Goal: Task Accomplishment & Management: Use online tool/utility

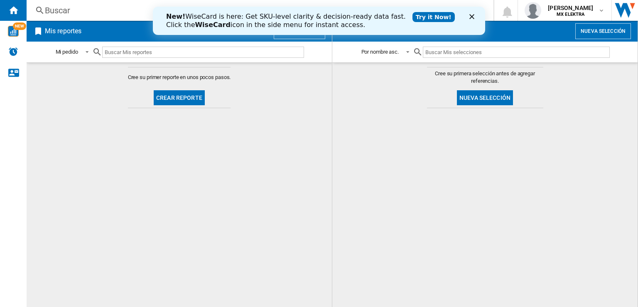
click at [183, 97] on button "Crear reporte" at bounding box center [179, 97] width 51 height 15
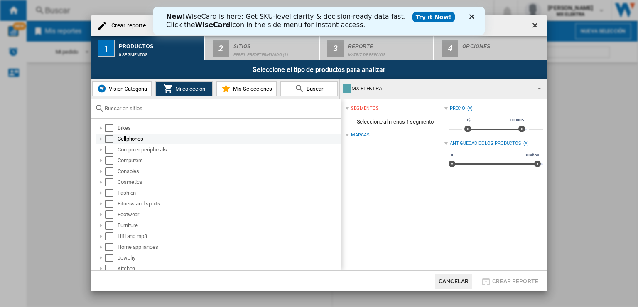
click at [100, 139] on div at bounding box center [101, 139] width 8 height 8
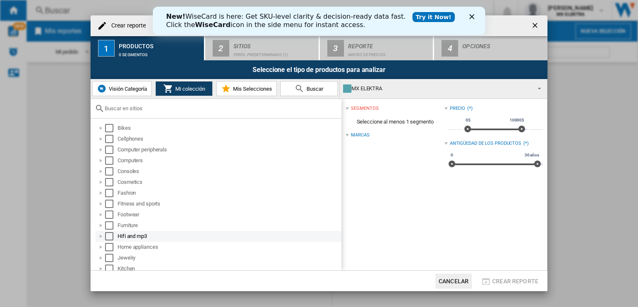
click at [101, 235] on div at bounding box center [101, 236] width 8 height 8
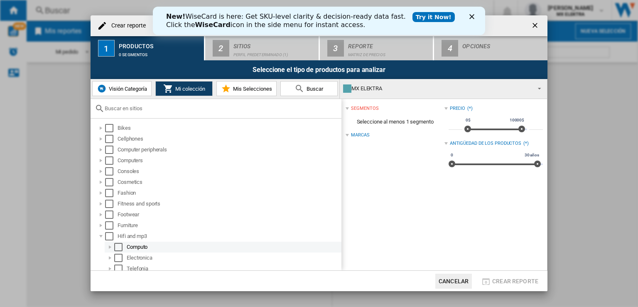
scroll to position [42, 0]
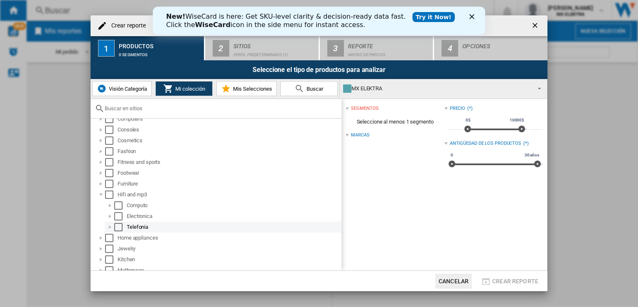
click at [121, 226] on div "Select" at bounding box center [118, 227] width 8 height 8
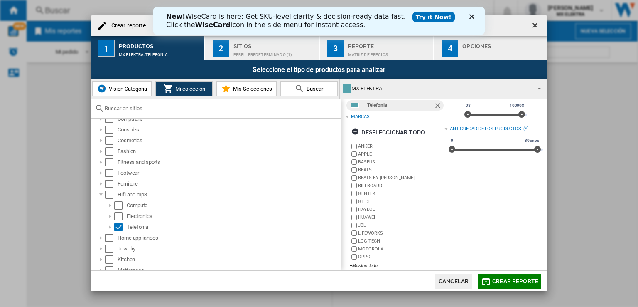
scroll to position [22, 0]
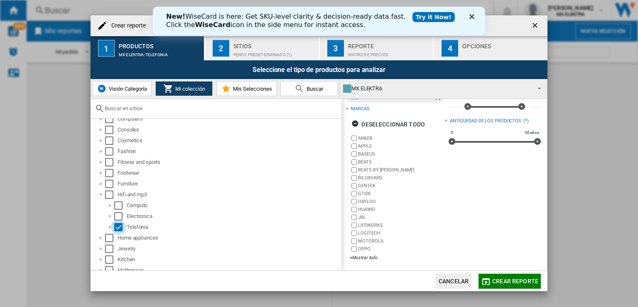
click at [503, 81] on md-select-value "MX ELEKTRA" at bounding box center [443, 89] width 207 height 20
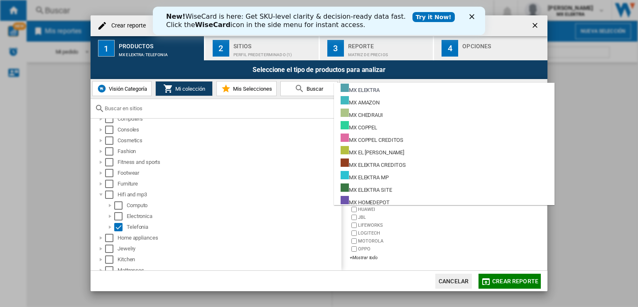
click at [506, 82] on md-backdrop at bounding box center [319, 153] width 638 height 307
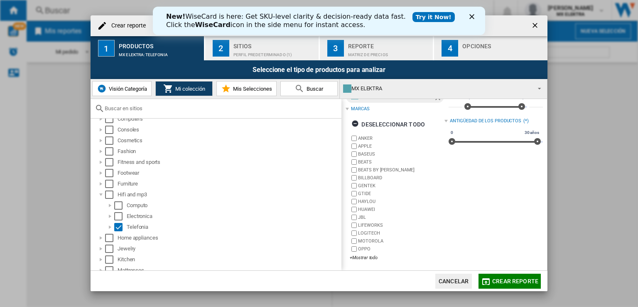
click at [195, 87] on span "Mi colección" at bounding box center [189, 89] width 32 height 6
click at [354, 123] on ng-md-icon "button" at bounding box center [356, 125] width 10 height 10
click at [368, 255] on div "+Mostrar todo" at bounding box center [397, 257] width 94 height 6
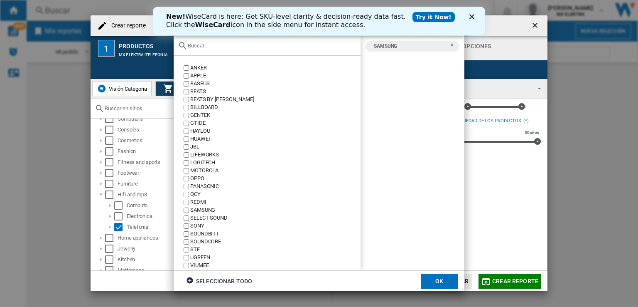
click at [445, 282] on button "OK" at bounding box center [439, 280] width 37 height 15
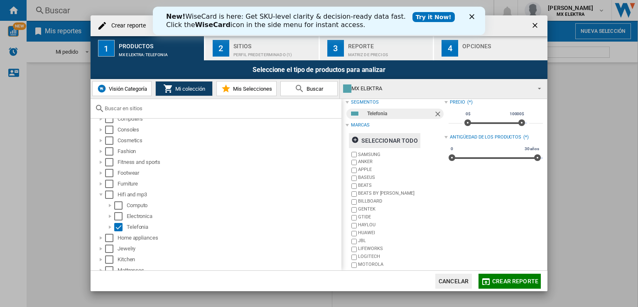
scroll to position [0, 0]
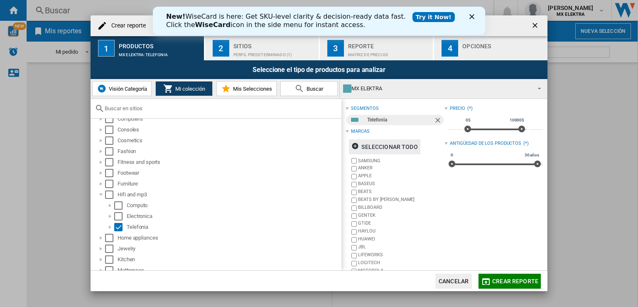
click at [269, 55] on div "Perfil predeterminado (1)" at bounding box center [274, 52] width 82 height 9
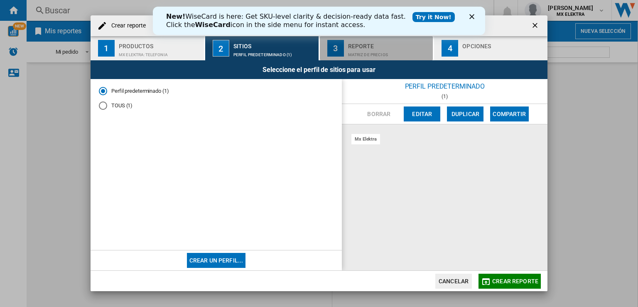
click at [346, 50] on button "3 Reporte Matriz de precios" at bounding box center [377, 48] width 114 height 24
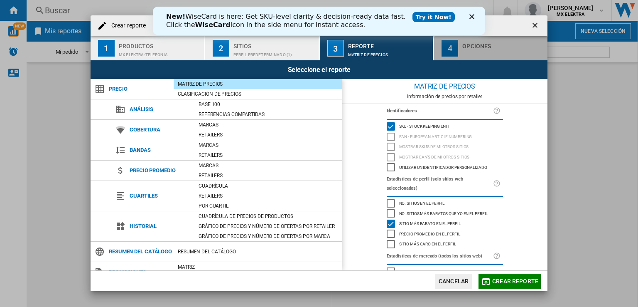
click at [458, 42] on div "4" at bounding box center [450, 48] width 17 height 17
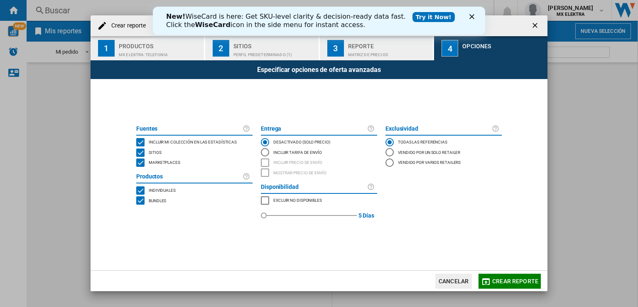
click at [495, 282] on span "Crear reporte" at bounding box center [515, 280] width 46 height 7
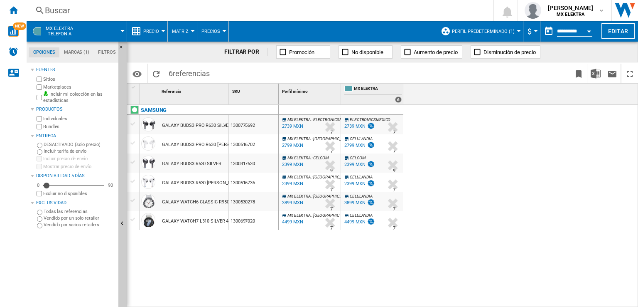
click at [377, 88] on span "MX ELEKTRA" at bounding box center [378, 89] width 48 height 7
click at [56, 87] on label "Marketplaces" at bounding box center [79, 87] width 72 height 6
click at [81, 52] on md-tab-item "Marcas (1)" at bounding box center [76, 52] width 34 height 10
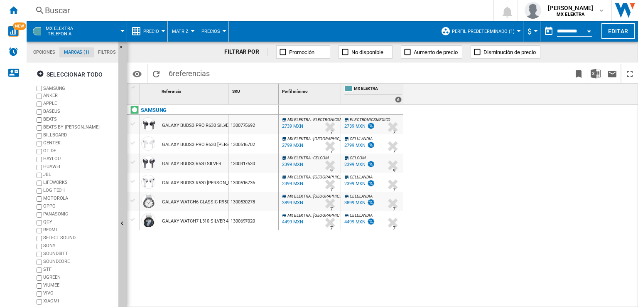
scroll to position [32, 0]
click at [47, 52] on md-tab-item "Opciones" at bounding box center [44, 52] width 31 height 10
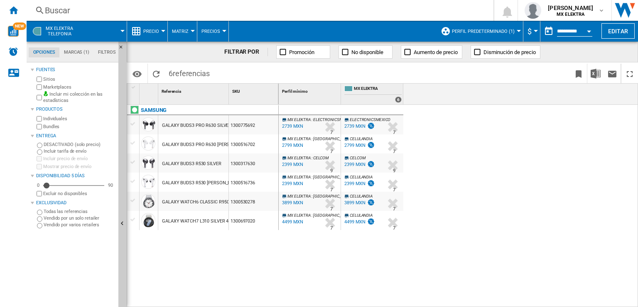
scroll to position [10, 0]
click at [99, 52] on md-tab-item "Filtros" at bounding box center [107, 52] width 26 height 10
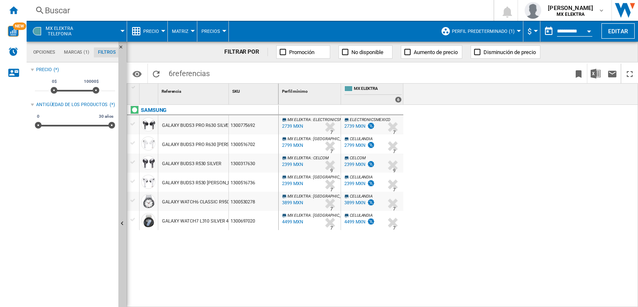
scroll to position [54, 0]
click at [76, 53] on md-tab-item "Marcas (1)" at bounding box center [76, 52] width 34 height 10
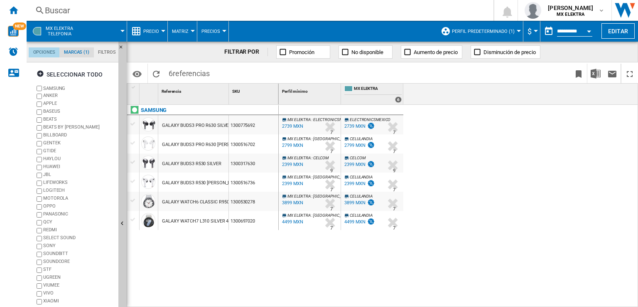
click at [46, 54] on md-tab-item "Opciones" at bounding box center [44, 52] width 31 height 10
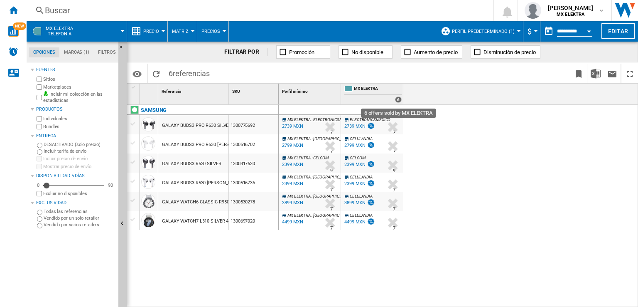
click at [397, 100] on div "6" at bounding box center [398, 99] width 7 height 6
click at [121, 30] on div at bounding box center [122, 31] width 4 height 2
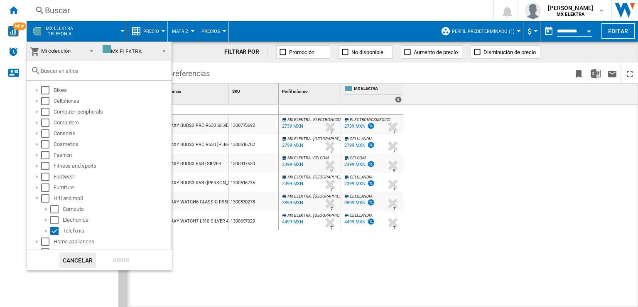
click at [121, 29] on md-backdrop at bounding box center [319, 153] width 638 height 307
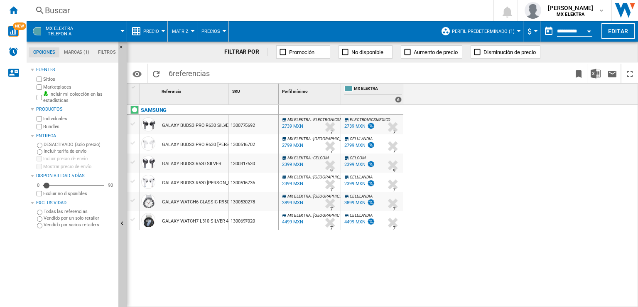
click at [121, 30] on div at bounding box center [122, 31] width 4 height 2
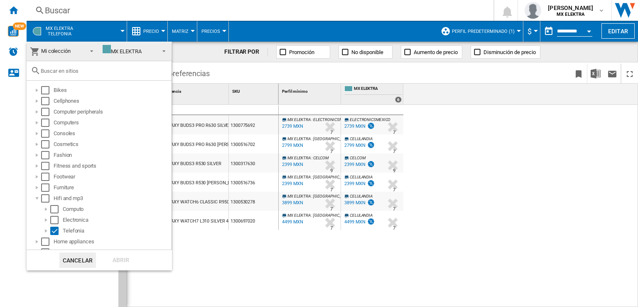
click at [157, 49] on span at bounding box center [162, 50] width 10 height 12
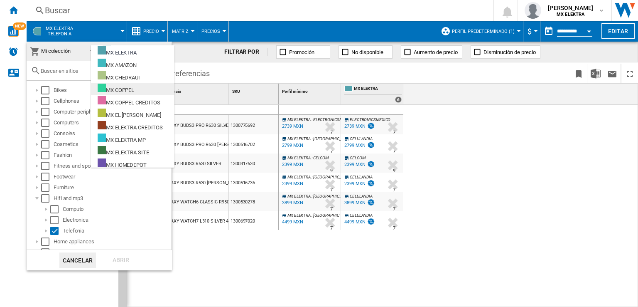
click at [142, 88] on md-option "MX COPPEL" at bounding box center [132, 89] width 83 height 12
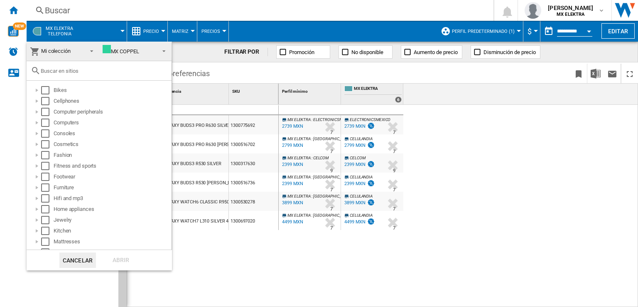
click at [145, 47] on span "MX COPPEL" at bounding box center [129, 51] width 53 height 12
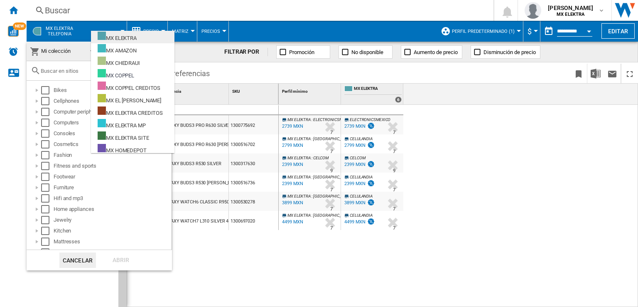
click at [138, 37] on md-option "MX ELEKTRA" at bounding box center [132, 37] width 83 height 12
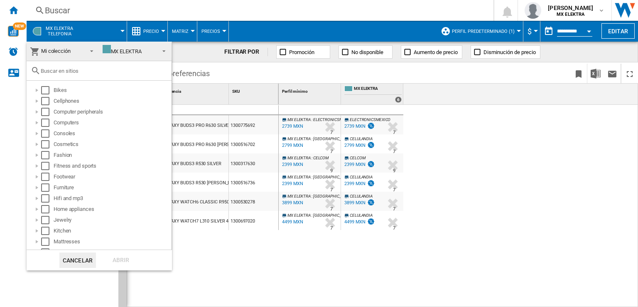
click at [220, 64] on md-backdrop at bounding box center [319, 153] width 638 height 307
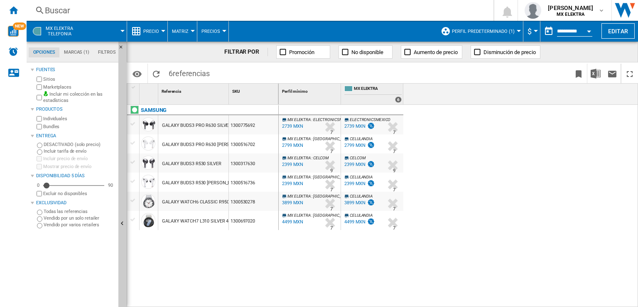
click at [66, 223] on label "Vendido por varios retailers" at bounding box center [79, 224] width 71 height 6
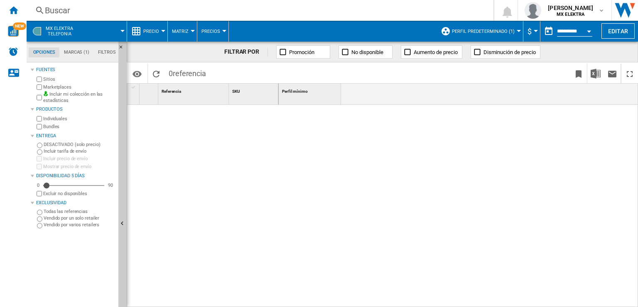
click at [187, 87] on div "Referencia 1" at bounding box center [194, 89] width 69 height 13
click at [164, 72] on span "0 referencia" at bounding box center [187, 72] width 46 height 17
click at [159, 72] on ng-md-icon "Recargar" at bounding box center [156, 74] width 10 height 10
click at [505, 35] on button "Perfil predeterminado (1)" at bounding box center [485, 31] width 67 height 21
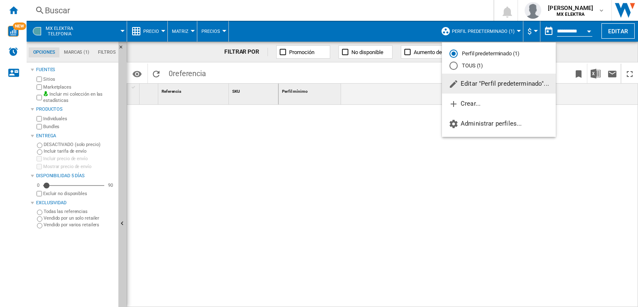
click at [611, 115] on md-backdrop at bounding box center [319, 153] width 638 height 307
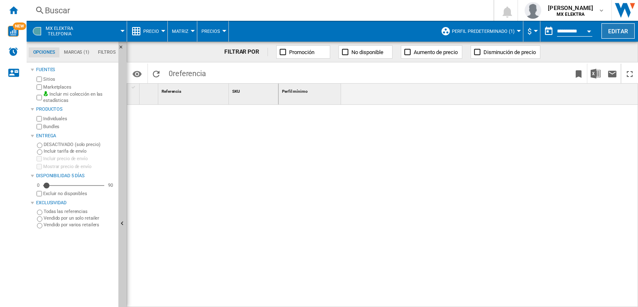
click at [626, 30] on button "Editar" at bounding box center [617, 30] width 33 height 15
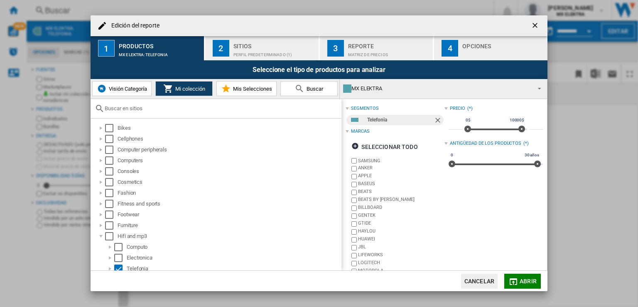
click at [380, 89] on div "MX ELEKTRA" at bounding box center [436, 89] width 187 height 12
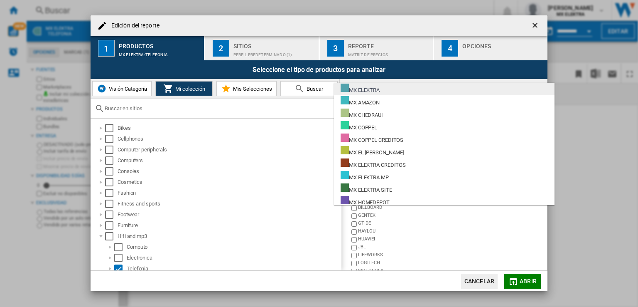
click at [383, 84] on md-option "MX ELEKTRA" at bounding box center [444, 89] width 221 height 12
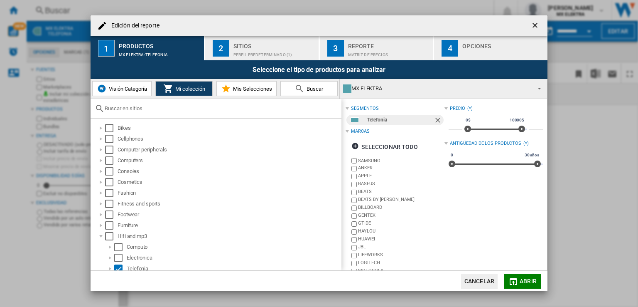
click at [233, 83] on button "Mis Selecciones" at bounding box center [246, 88] width 60 height 15
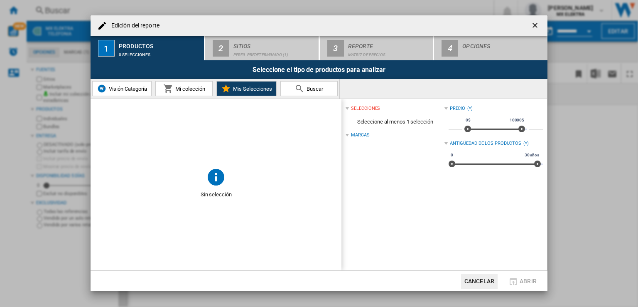
click at [195, 90] on span "Mi colección" at bounding box center [189, 89] width 32 height 6
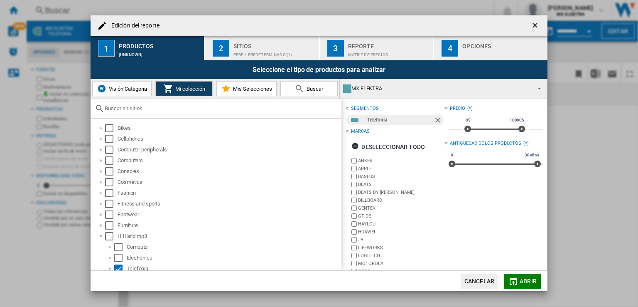
click at [140, 92] on button "Visión Categoría" at bounding box center [121, 88] width 59 height 15
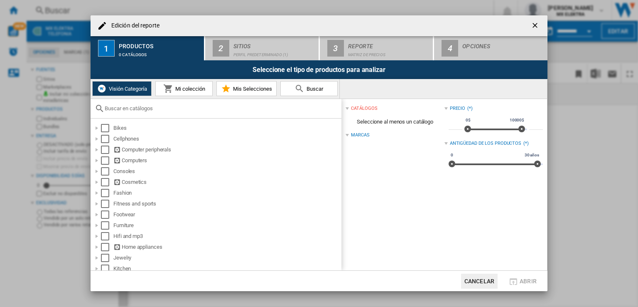
click at [191, 88] on span "Mi colección" at bounding box center [189, 89] width 32 height 6
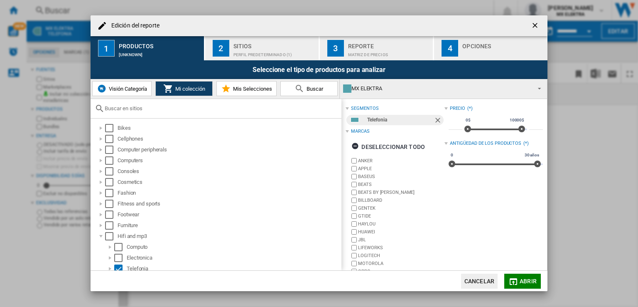
click at [262, 87] on span "Mis Selecciones" at bounding box center [251, 89] width 41 height 6
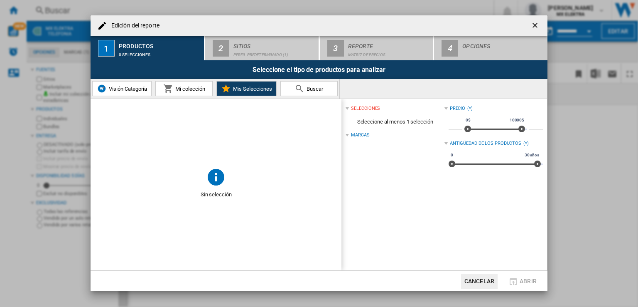
click at [302, 90] on md-icon "Edición del ..." at bounding box center [300, 88] width 10 height 10
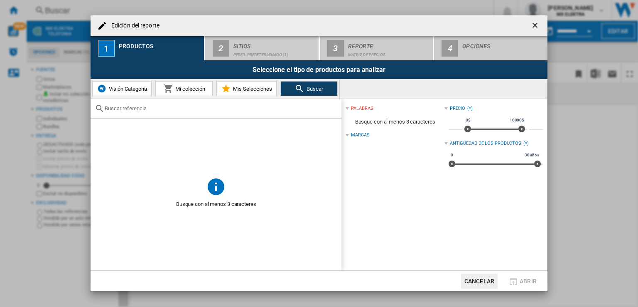
click at [180, 90] on span "Mi colección" at bounding box center [189, 89] width 32 height 6
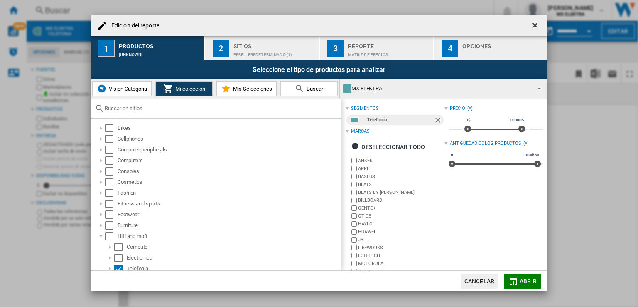
click at [265, 45] on div "Sitios" at bounding box center [274, 43] width 82 height 9
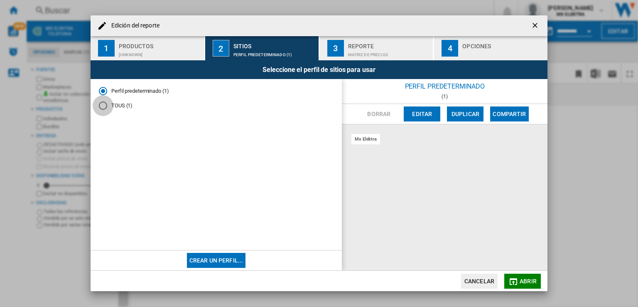
click at [105, 106] on div "TOUS (1)" at bounding box center [103, 105] width 8 height 8
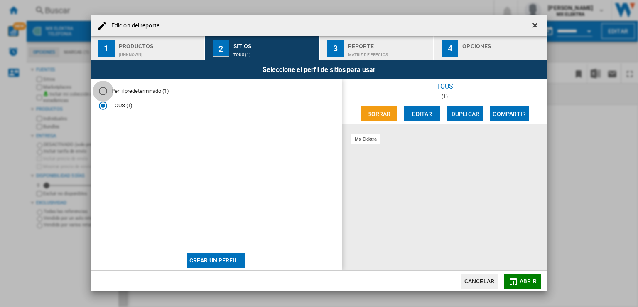
click at [103, 93] on div "Perfil predeterminado (1)" at bounding box center [103, 91] width 8 height 8
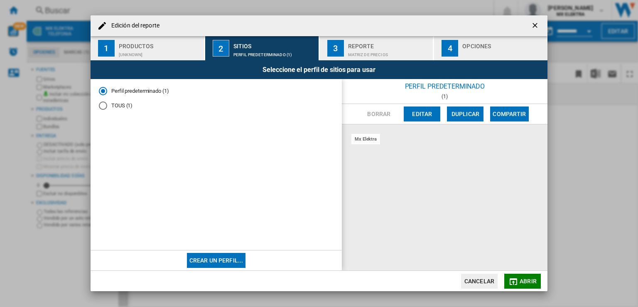
click at [379, 52] on div "Matriz de precios" at bounding box center [389, 52] width 82 height 9
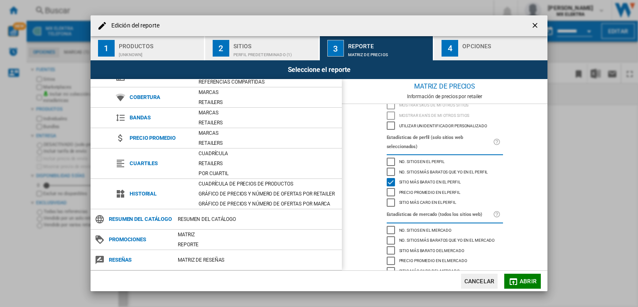
scroll to position [42, 0]
click at [388, 198] on div "Sitio más caro en el perfil" at bounding box center [391, 202] width 8 height 8
click at [390, 236] on div "Estadísticas [PERSON_NAME] (todos los sitios web) No. sitios en el mercado No. …" at bounding box center [445, 241] width 125 height 69
click at [388, 236] on div "No. sitios más baratos que yo en el mercado" at bounding box center [391, 240] width 8 height 8
click at [388, 267] on div "Sitio más caro del mercado" at bounding box center [391, 271] width 8 height 8
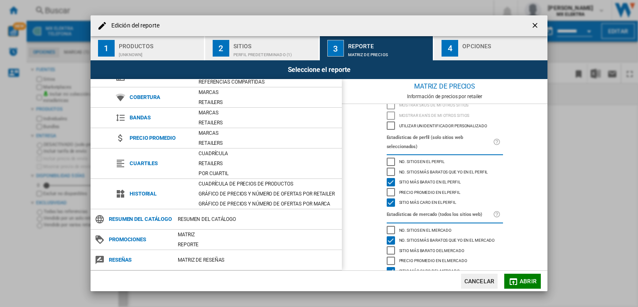
scroll to position [0, 0]
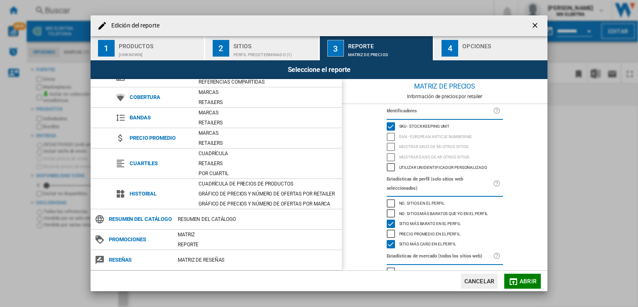
click at [460, 51] on button "4 Opciones" at bounding box center [490, 48] width 113 height 24
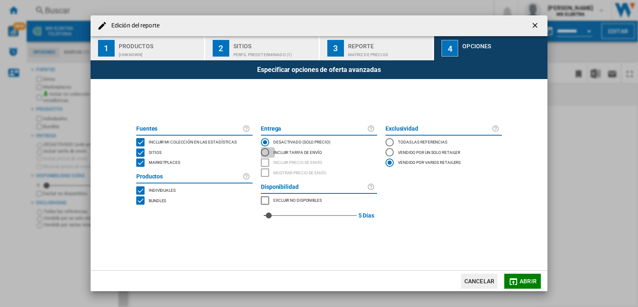
click at [265, 152] on div "Incluir tarifa de envío" at bounding box center [265, 152] width 8 height 8
click at [269, 200] on div "MARKETPLACES" at bounding box center [265, 200] width 8 height 8
click at [269, 201] on div "MARKETPLACES" at bounding box center [265, 200] width 8 height 8
click at [518, 277] on md-icon "Edición del ..." at bounding box center [513, 281] width 10 height 10
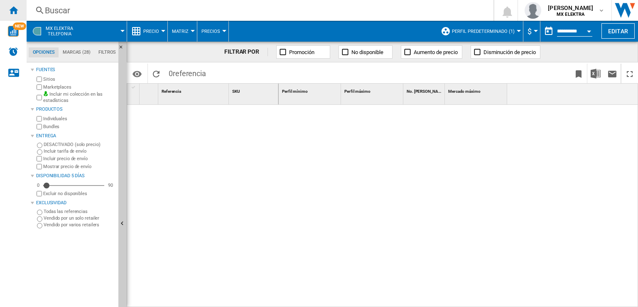
click at [20, 10] on div "Inicio" at bounding box center [13, 10] width 27 height 21
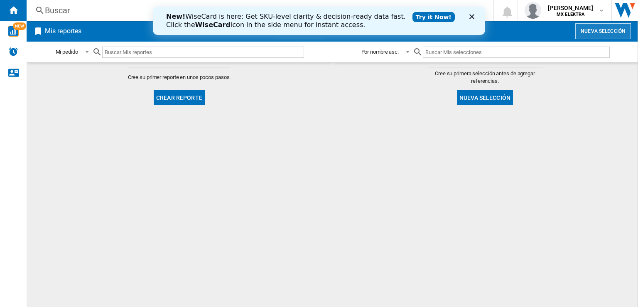
click at [606, 31] on button "Nueva selección" at bounding box center [603, 31] width 56 height 16
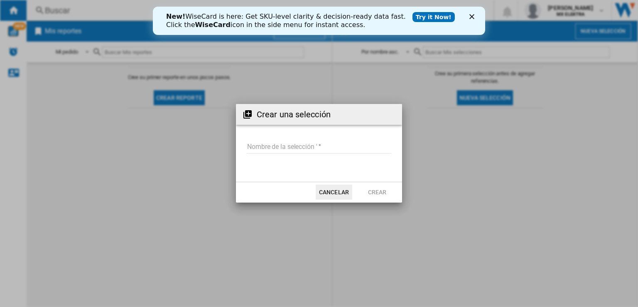
click at [469, 15] on div "New! WiseCard is here: Get SKU-level clarity & decision-ready data fast. Click …" at bounding box center [319, 21] width 332 height 22
click at [474, 17] on icon "Cerrar" at bounding box center [471, 16] width 5 height 5
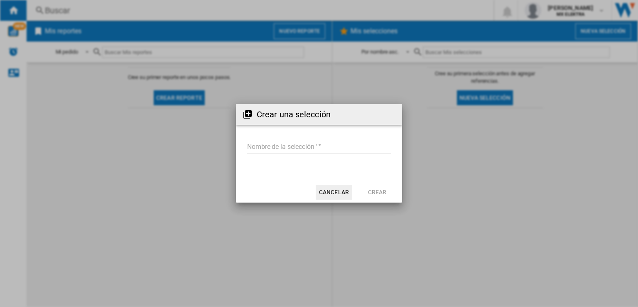
click at [291, 150] on input "Nombre de la selección '" at bounding box center [319, 147] width 145 height 12
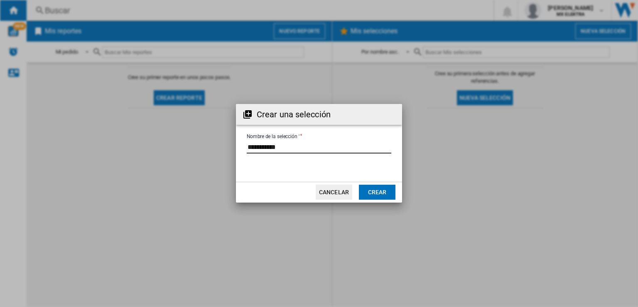
type input "**********"
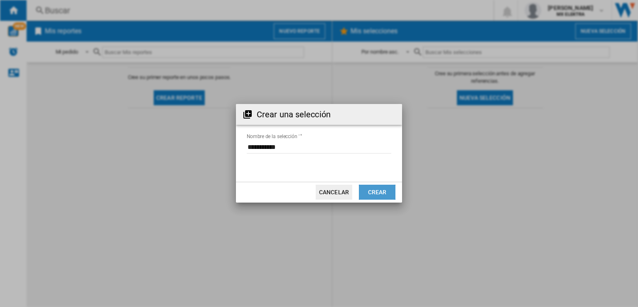
click at [374, 190] on button "Crear" at bounding box center [377, 191] width 37 height 15
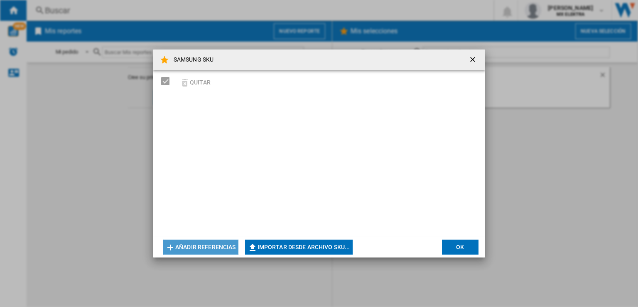
click at [220, 246] on button "Añadir referencias" at bounding box center [201, 246] width 76 height 15
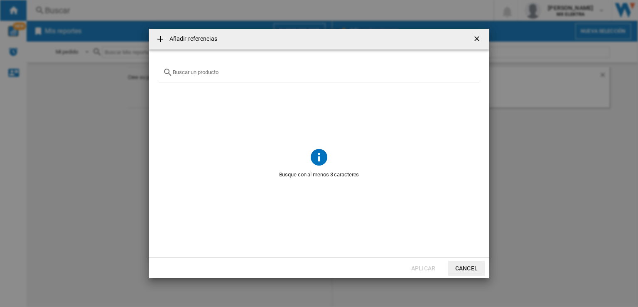
click at [162, 39] on ng-md-icon at bounding box center [160, 39] width 10 height 10
click at [473, 272] on button "Cancel" at bounding box center [466, 267] width 37 height 15
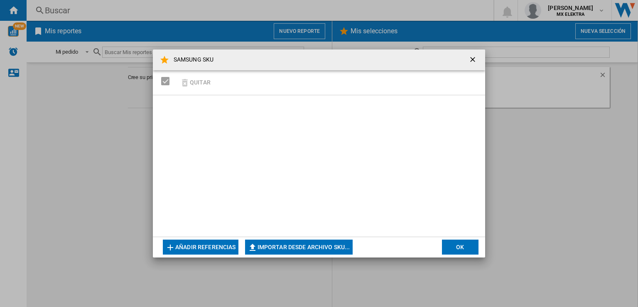
click at [294, 249] on button "Importar desde archivo SKU..." at bounding box center [299, 246] width 108 height 15
type input "**********"
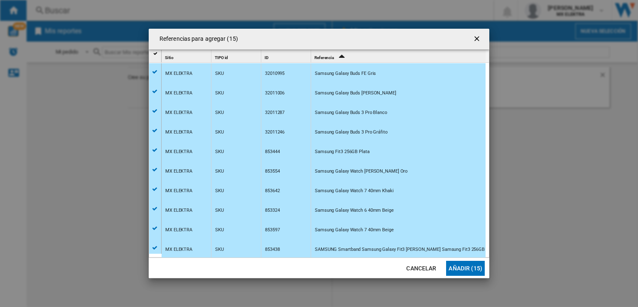
click at [474, 265] on button "Añadir (15)" at bounding box center [465, 267] width 39 height 15
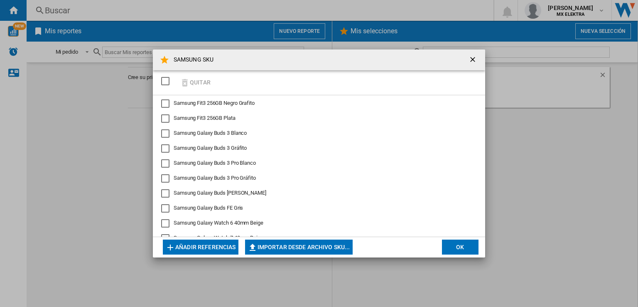
click at [455, 248] on button "OK" at bounding box center [460, 246] width 37 height 15
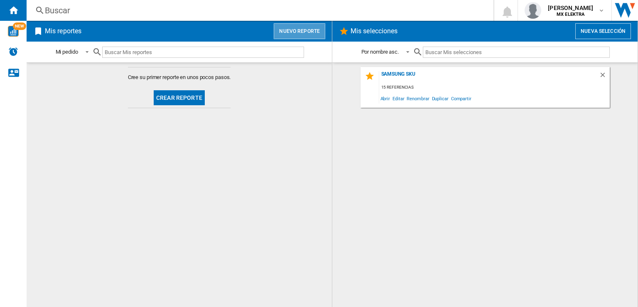
click at [310, 27] on button "Nuevo reporte" at bounding box center [300, 31] width 52 height 16
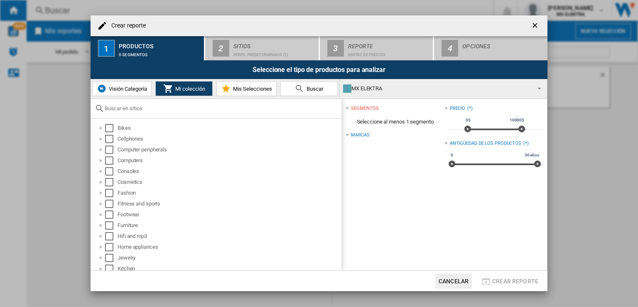
click at [246, 88] on span "Mis Selecciones" at bounding box center [251, 89] width 41 height 6
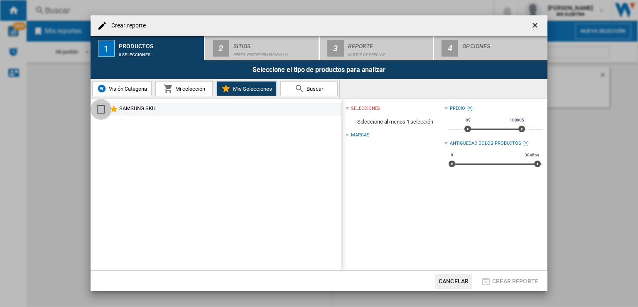
click at [100, 110] on div "Select" at bounding box center [101, 109] width 8 height 8
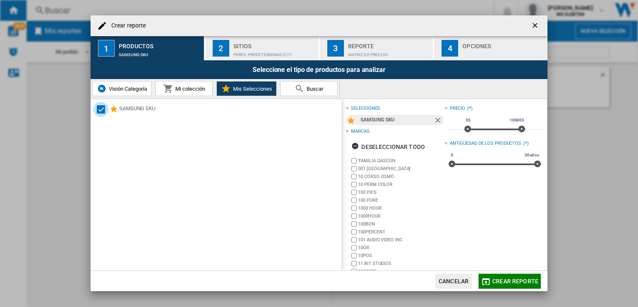
click at [286, 50] on div "Perfil predeterminado (1)" at bounding box center [274, 52] width 82 height 9
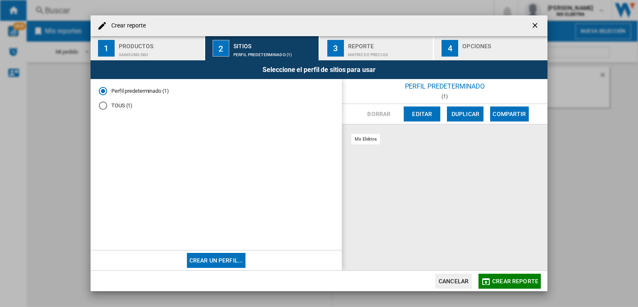
click at [105, 104] on div "TOUS (1)" at bounding box center [103, 105] width 8 height 8
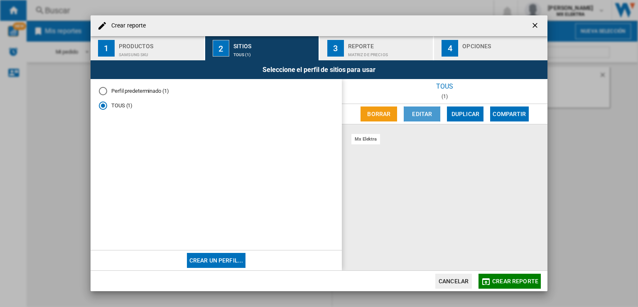
click at [424, 113] on button "Editar" at bounding box center [422, 113] width 37 height 15
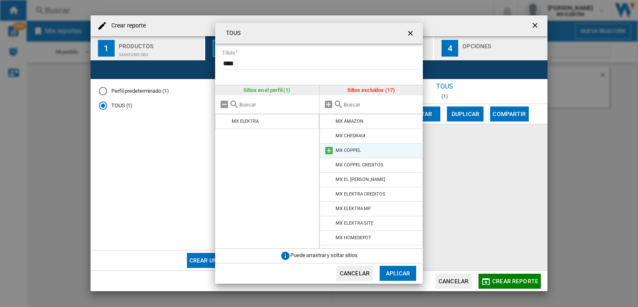
click at [329, 149] on md-icon at bounding box center [329, 150] width 10 height 10
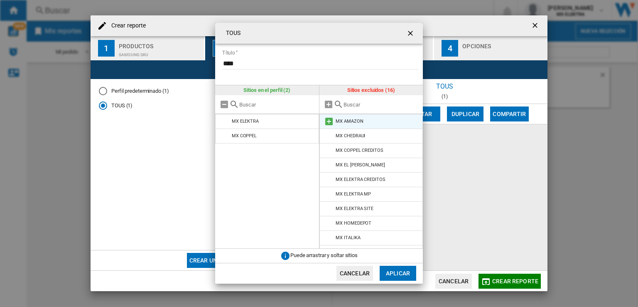
click at [330, 121] on md-icon at bounding box center [329, 121] width 10 height 10
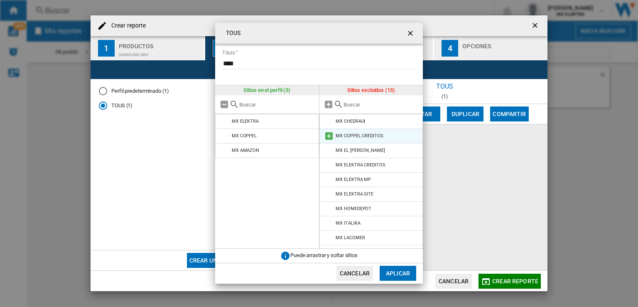
click at [330, 135] on md-icon at bounding box center [329, 136] width 10 height 10
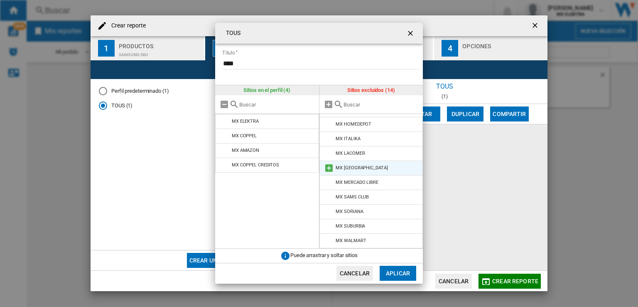
click at [329, 166] on md-icon at bounding box center [329, 168] width 10 height 10
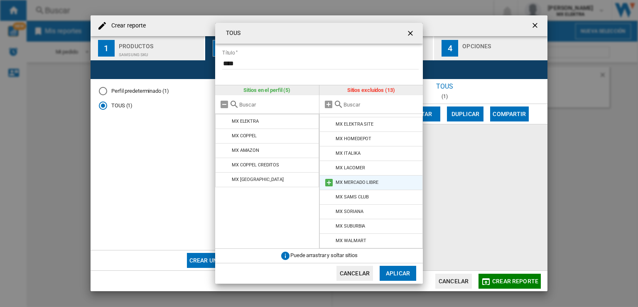
click at [327, 180] on md-icon at bounding box center [329, 182] width 10 height 10
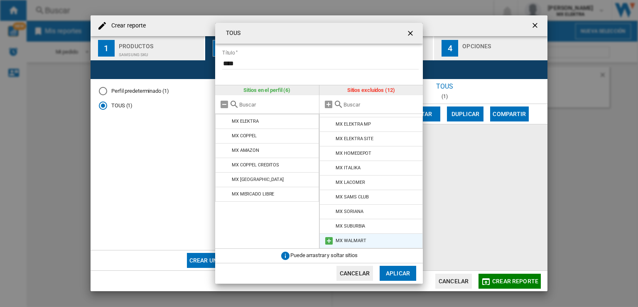
click at [329, 239] on md-icon at bounding box center [329, 241] width 10 height 10
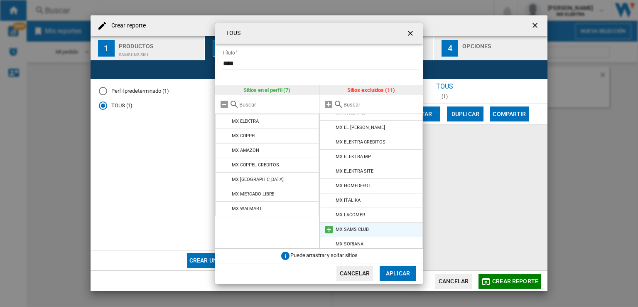
scroll to position [0, 0]
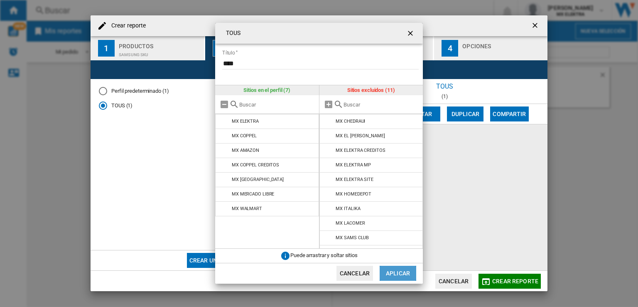
click at [398, 272] on button "Aplicar" at bounding box center [398, 272] width 37 height 15
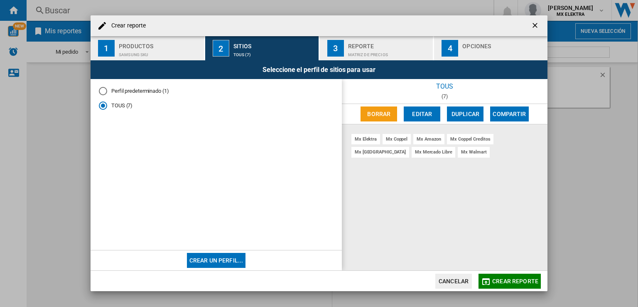
click at [430, 115] on button "Editar" at bounding box center [422, 113] width 37 height 15
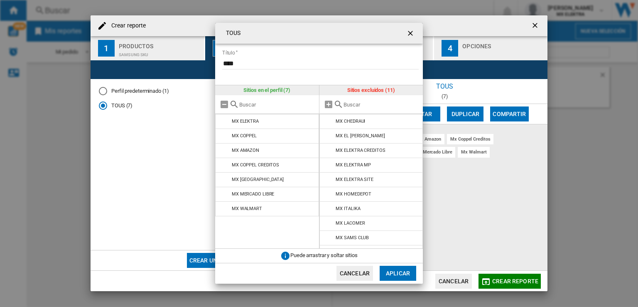
click at [380, 91] on div "Sitios excluidos (11)" at bounding box center [371, 90] width 104 height 10
click at [327, 103] on md-icon "TOUS Título ..." at bounding box center [329, 104] width 10 height 10
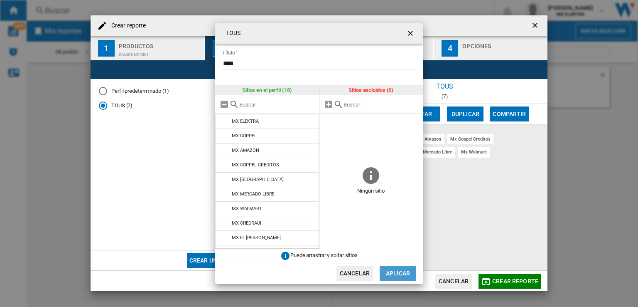
click at [397, 272] on button "Aplicar" at bounding box center [398, 272] width 37 height 15
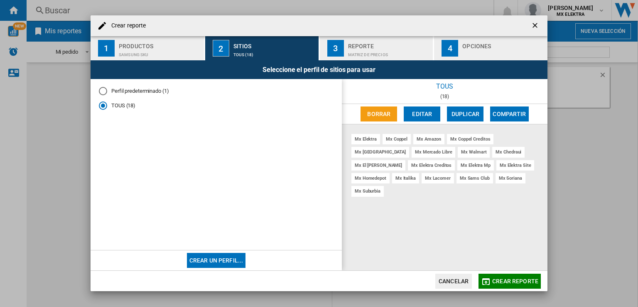
click at [380, 59] on button "3 Reporte Matriz de precios" at bounding box center [377, 48] width 114 height 24
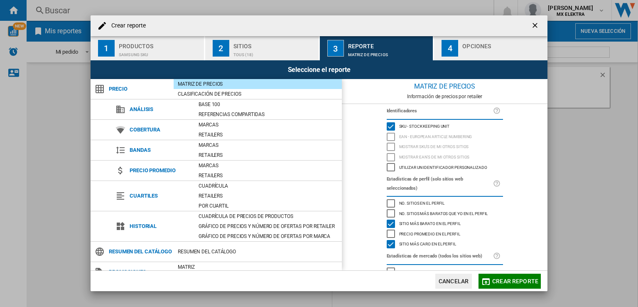
click at [214, 83] on div "Matriz de precios" at bounding box center [258, 84] width 168 height 8
click at [389, 209] on div "No. sitios más baratos que yo en el perfil" at bounding box center [391, 213] width 8 height 8
click at [392, 209] on div "No. sitios más baratos que yo en el perfil" at bounding box center [391, 213] width 8 height 8
click at [204, 255] on div "Resumen del catálogo" at bounding box center [258, 251] width 168 height 8
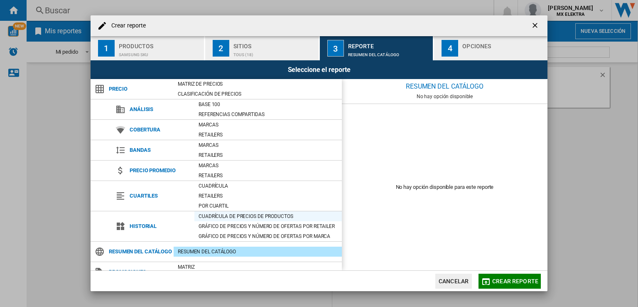
click at [217, 215] on div "Cuadrícula de precios de productos" at bounding box center [267, 216] width 147 height 8
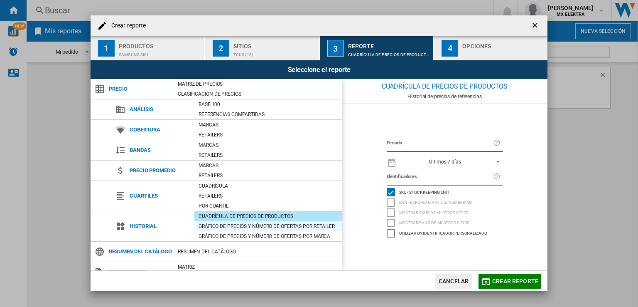
click at [228, 222] on div "Gráfico de precios y número de ofertas por retailer" at bounding box center [267, 226] width 147 height 8
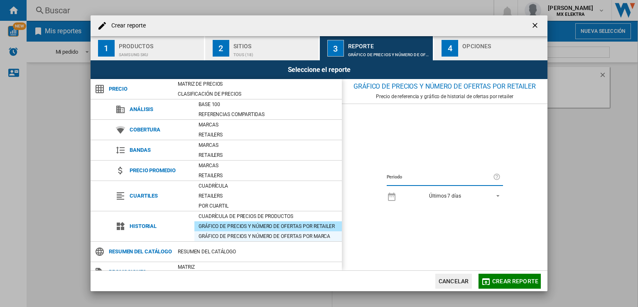
click at [235, 233] on div "Gráfico de precios y número de ofertas por marca" at bounding box center [267, 236] width 147 height 8
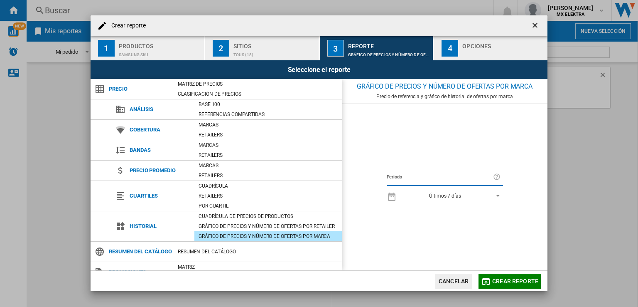
click at [445, 182] on label "Periodo" at bounding box center [440, 176] width 106 height 9
click at [508, 178] on div "Periodo Últimos 7 días 1 día Últimos 7 días Últimos 14 días Últimos 21 días Últ…" at bounding box center [445, 187] width 206 height 166
click at [387, 185] on md-divider "Crear reporte ..." at bounding box center [445, 185] width 116 height 1
click at [445, 198] on div "Últimos 7 días" at bounding box center [445, 196] width 32 height 6
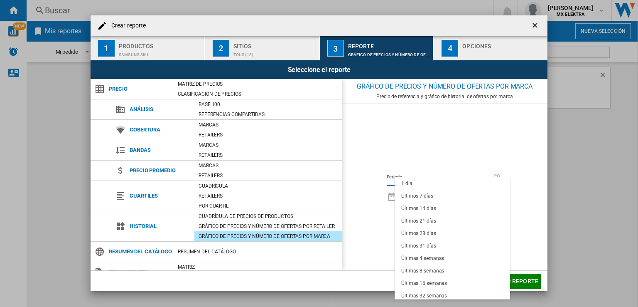
click at [447, 158] on md-backdrop at bounding box center [319, 153] width 638 height 307
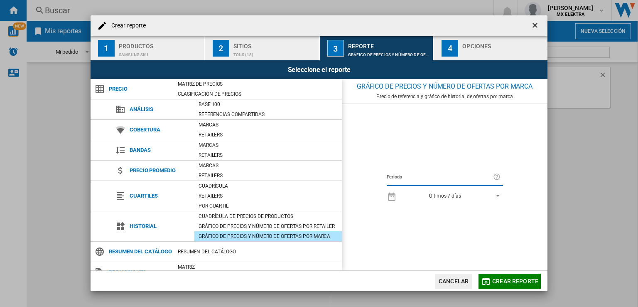
click at [427, 49] on div "Gráfico de precios y número de ofertas por marca" at bounding box center [389, 52] width 82 height 9
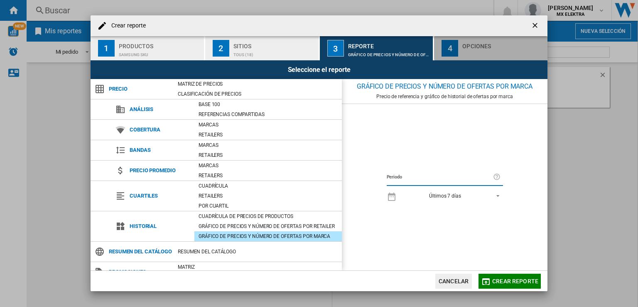
click at [447, 49] on div "4" at bounding box center [450, 48] width 17 height 17
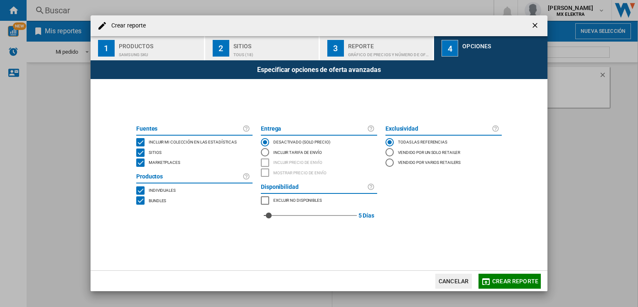
click at [140, 159] on div "MARKETPLACES" at bounding box center [140, 162] width 8 height 8
drag, startPoint x: 269, startPoint y: 214, endPoint x: 279, endPoint y: 214, distance: 10.0
click at [279, 214] on div "red" at bounding box center [279, 215] width 8 height 8
click at [265, 201] on div "MARKETPLACES" at bounding box center [265, 200] width 8 height 8
click at [507, 277] on span "Crear reporte" at bounding box center [515, 280] width 46 height 7
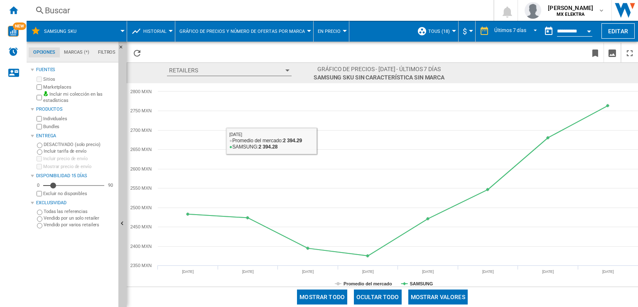
click at [208, 67] on button "Retailers" at bounding box center [229, 70] width 125 height 11
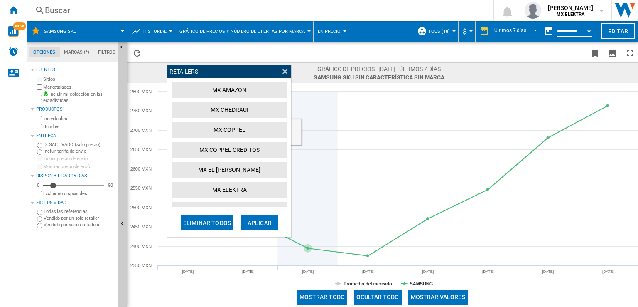
click at [308, 128] on icon at bounding box center [308, 178] width 0 height 174
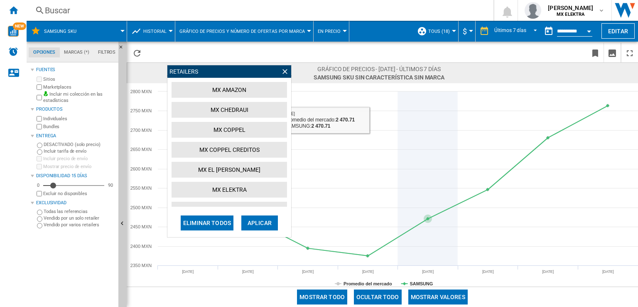
click at [428, 125] on icon at bounding box center [428, 178] width 0 height 174
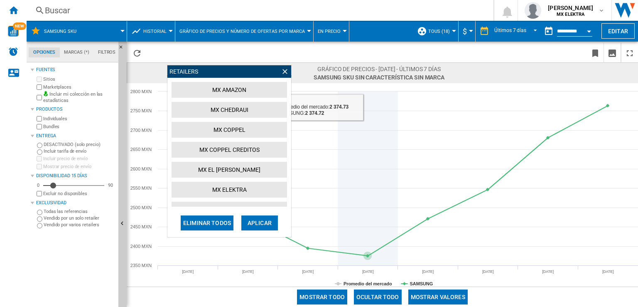
click at [368, 157] on icon at bounding box center [368, 178] width 0 height 174
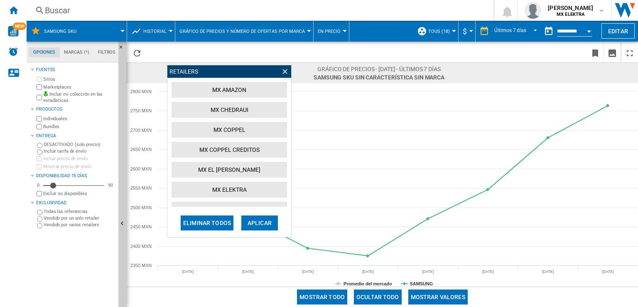
click at [286, 70] on ng-md-icon at bounding box center [285, 71] width 8 height 8
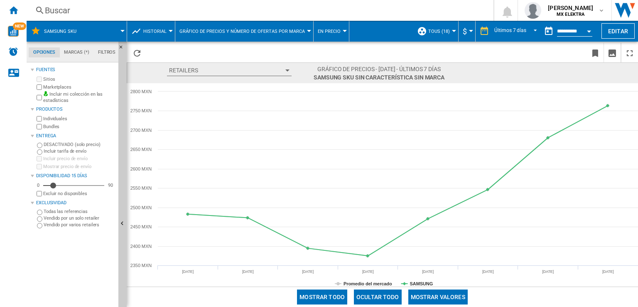
click at [76, 54] on md-tab-item "Marcas (*)" at bounding box center [77, 52] width 34 height 10
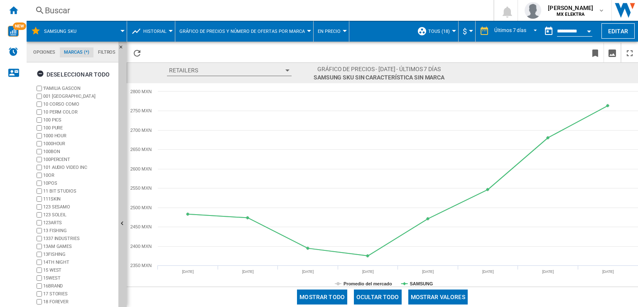
scroll to position [32, 0]
click at [104, 52] on md-tab-item "Filtros" at bounding box center [106, 52] width 27 height 10
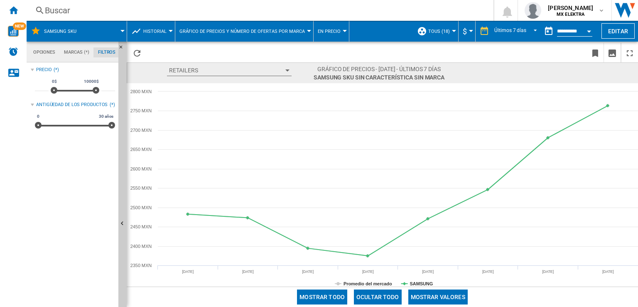
click at [39, 54] on md-tab-item "Opciones" at bounding box center [44, 52] width 31 height 10
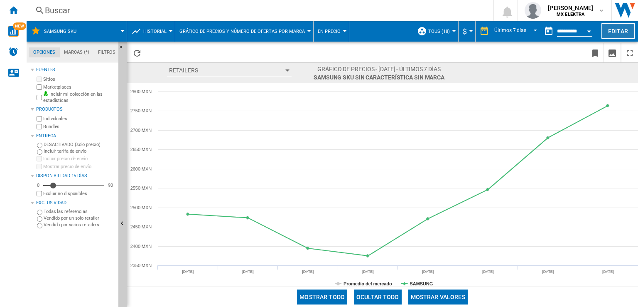
click at [607, 28] on button "Editar" at bounding box center [617, 30] width 33 height 15
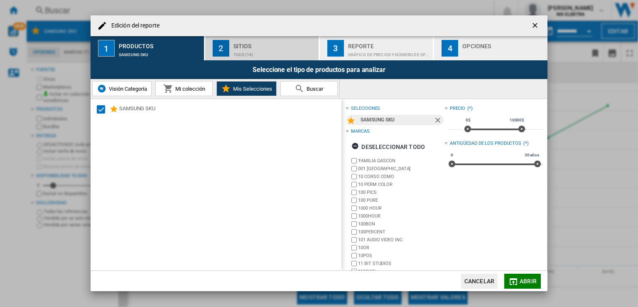
click at [275, 49] on div "TOUS (18)" at bounding box center [274, 52] width 82 height 9
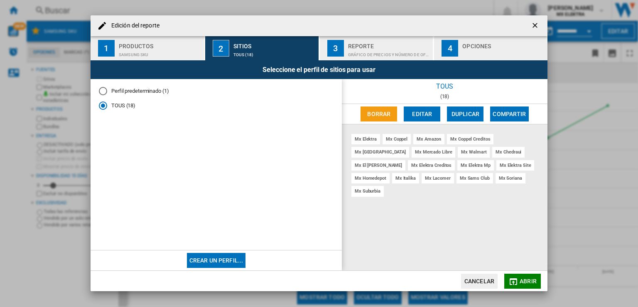
click at [362, 50] on div "Gráfico de precios y número de ofertas por marca" at bounding box center [389, 52] width 82 height 9
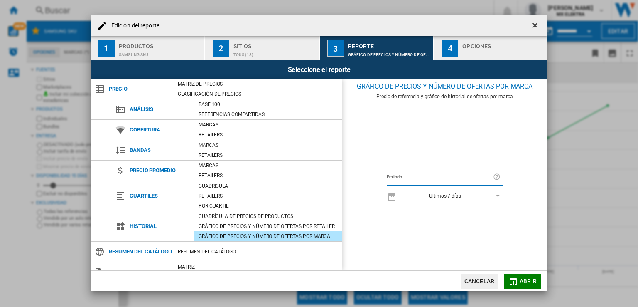
click at [142, 110] on span "Análisis" at bounding box center [159, 109] width 69 height 12
click at [123, 88] on span "Precio" at bounding box center [139, 89] width 69 height 12
click at [101, 89] on ng-md-icon "Edición del ..." at bounding box center [100, 89] width 10 height 10
click at [184, 88] on div "Matriz de precios" at bounding box center [258, 84] width 168 height 10
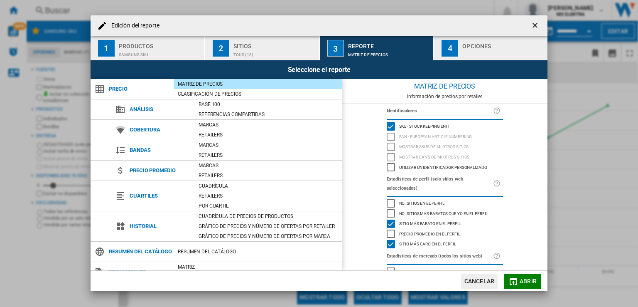
click at [185, 86] on div "Matriz de precios" at bounding box center [258, 84] width 168 height 8
click at [513, 284] on md-icon "Edición del ..." at bounding box center [513, 281] width 10 height 10
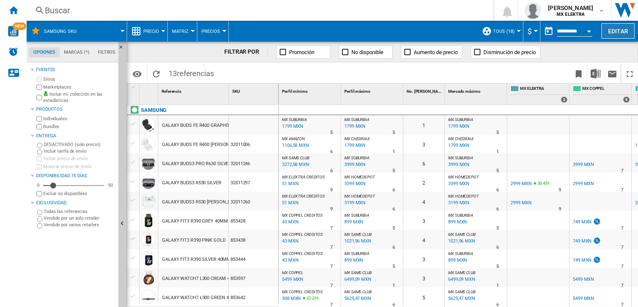
click at [613, 33] on button "Editar" at bounding box center [617, 30] width 33 height 15
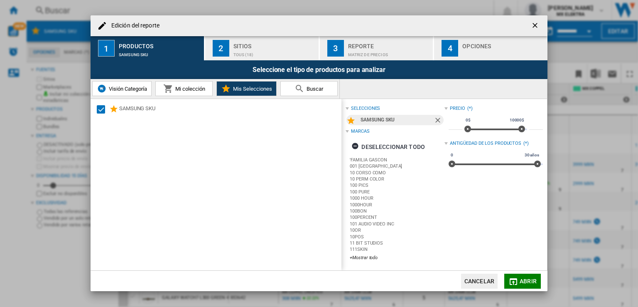
click at [290, 47] on div "Sitios" at bounding box center [274, 43] width 82 height 9
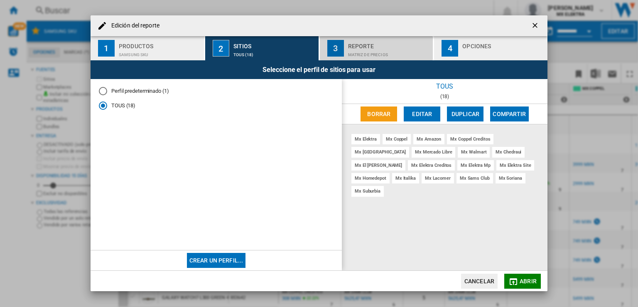
click at [373, 47] on div "Reporte" at bounding box center [389, 43] width 82 height 9
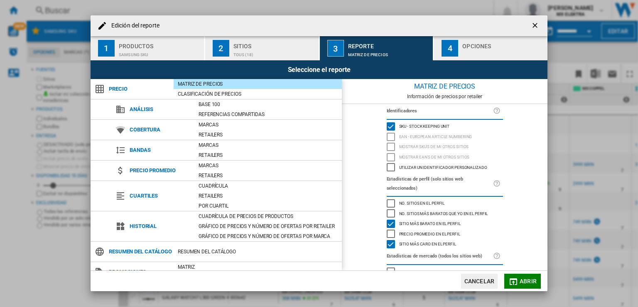
click at [272, 45] on div "Sitios" at bounding box center [274, 43] width 82 height 9
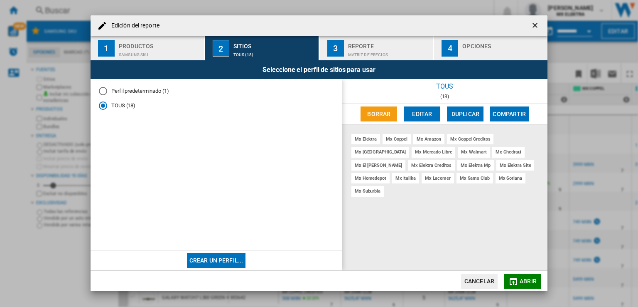
click at [117, 106] on md-radio-button "TOUS (18)" at bounding box center [216, 106] width 235 height 8
click at [415, 112] on button "Editar" at bounding box center [422, 113] width 37 height 15
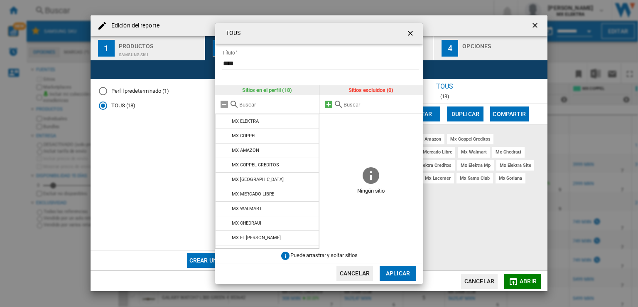
click at [327, 107] on md-icon "TOUS Título ..." at bounding box center [329, 104] width 10 height 10
click at [327, 104] on md-icon "TOUS Título ..." at bounding box center [329, 104] width 10 height 10
click at [224, 150] on md-icon "TOUS Título ..." at bounding box center [225, 150] width 10 height 10
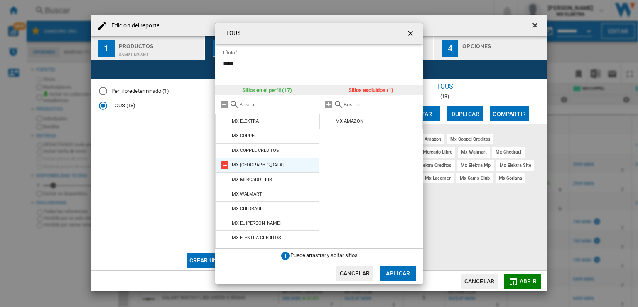
click at [224, 168] on md-icon "TOUS Título ..." at bounding box center [225, 165] width 10 height 10
click at [222, 163] on md-icon "TOUS Título ..." at bounding box center [225, 165] width 10 height 10
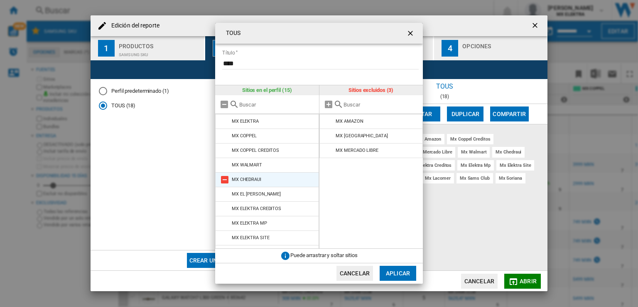
click at [224, 177] on md-icon "TOUS Título ..." at bounding box center [225, 179] width 10 height 10
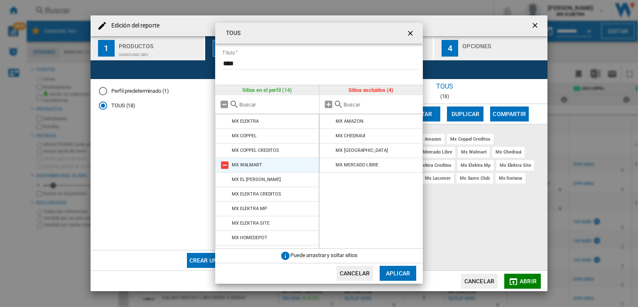
click at [224, 167] on md-icon "TOUS Título ..." at bounding box center [225, 165] width 10 height 10
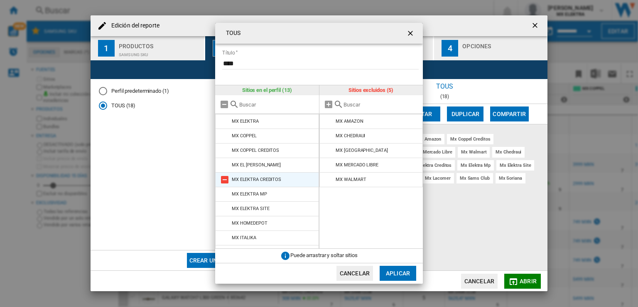
click at [224, 177] on md-icon "TOUS Título ..." at bounding box center [225, 179] width 10 height 10
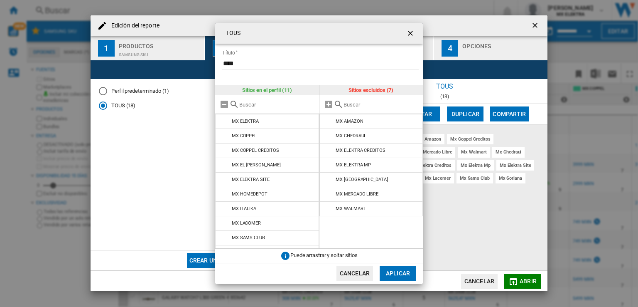
click at [224, 177] on md-icon "TOUS Título ..." at bounding box center [225, 179] width 10 height 10
click at [224, 189] on md-icon "TOUS Título ..." at bounding box center [225, 194] width 10 height 10
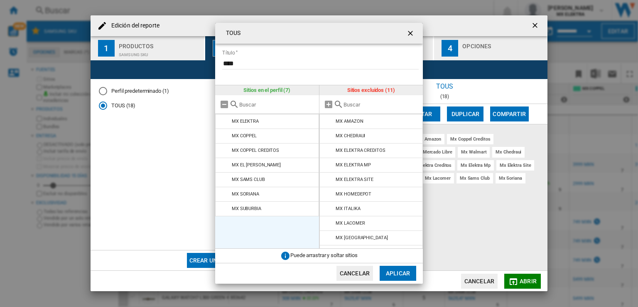
click at [224, 177] on md-icon "TOUS Título ..." at bounding box center [225, 179] width 10 height 10
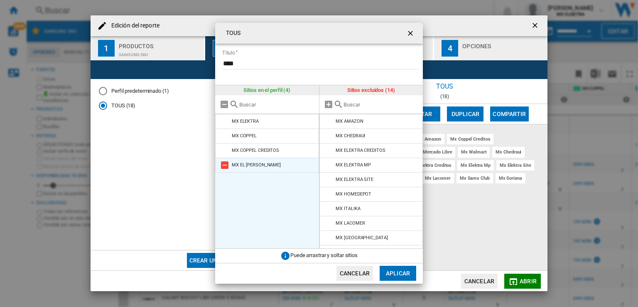
click at [225, 166] on md-icon "TOUS Título ..." at bounding box center [225, 165] width 10 height 10
click at [411, 271] on button "Aplicar" at bounding box center [398, 272] width 37 height 15
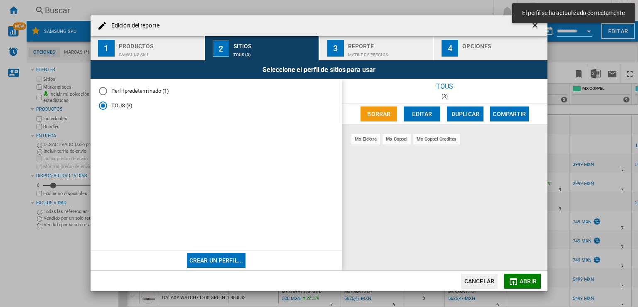
click at [380, 52] on div "Matriz de precios" at bounding box center [389, 52] width 82 height 9
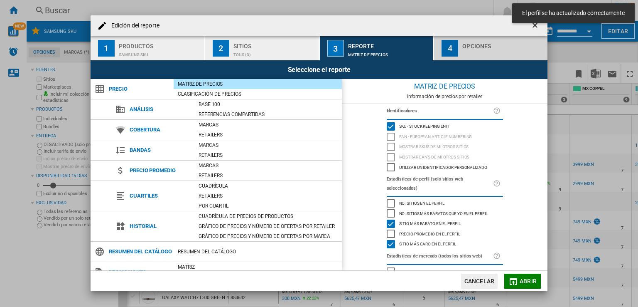
click at [491, 47] on div "Opciones" at bounding box center [503, 43] width 82 height 9
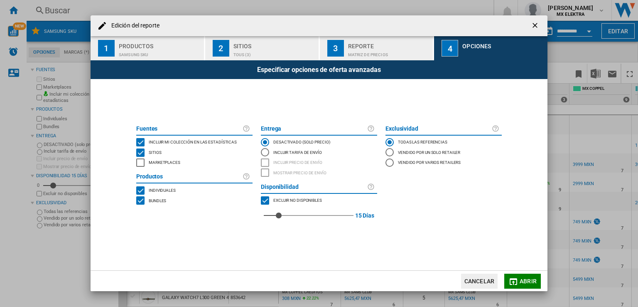
click at [352, 46] on div "Reporte" at bounding box center [389, 43] width 82 height 9
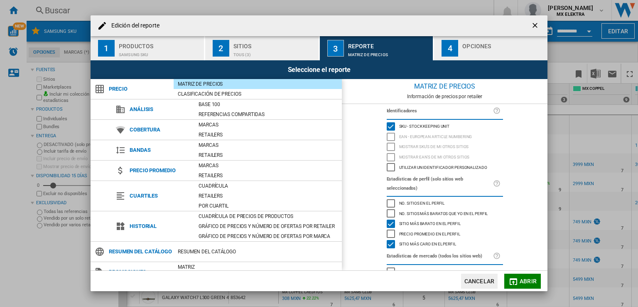
click at [527, 281] on span "Abrir" at bounding box center [528, 280] width 17 height 7
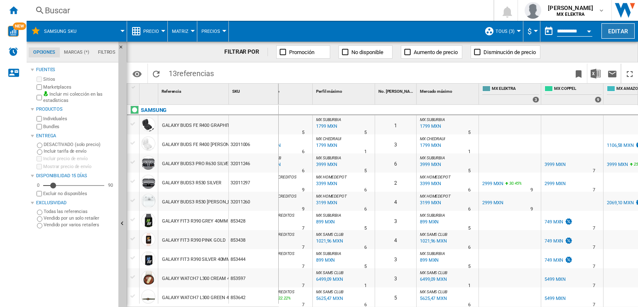
click at [619, 32] on button "Editar" at bounding box center [617, 30] width 33 height 15
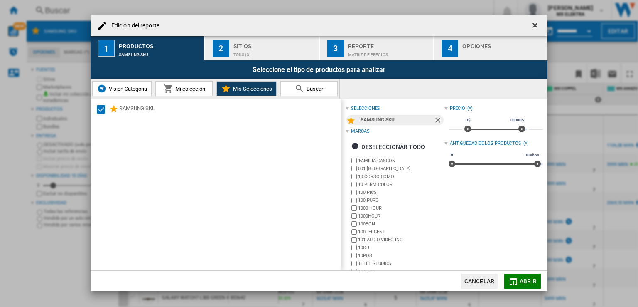
click at [278, 56] on div "TOUS (3)" at bounding box center [274, 52] width 82 height 9
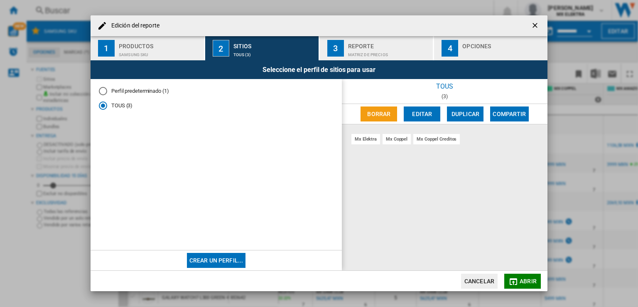
click at [385, 50] on div "Matriz de precios" at bounding box center [389, 52] width 82 height 9
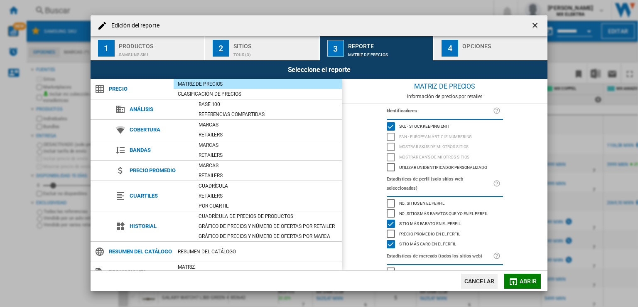
click at [194, 83] on div "Matriz de precios" at bounding box center [258, 84] width 168 height 8
click at [498, 54] on div "Edición del ..." at bounding box center [503, 52] width 82 height 9
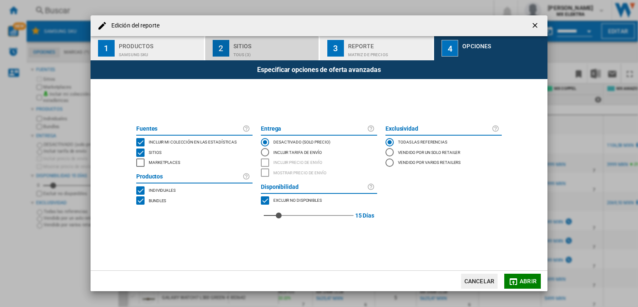
click at [291, 52] on div "TOUS (3)" at bounding box center [274, 52] width 82 height 9
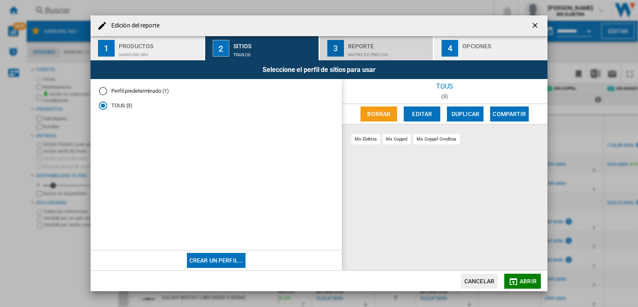
click at [362, 45] on div "Reporte" at bounding box center [389, 43] width 82 height 9
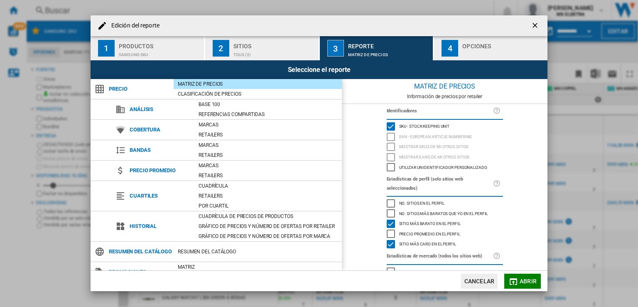
click at [305, 49] on div "TOUS (3)" at bounding box center [274, 52] width 82 height 9
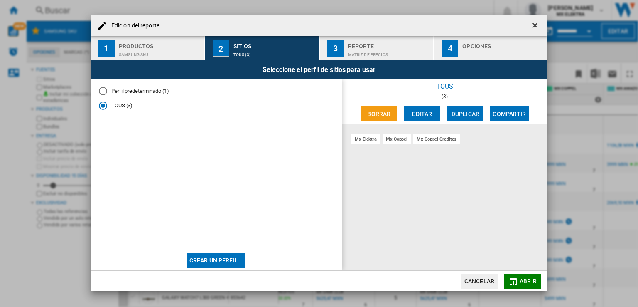
click at [529, 277] on span "Abrir" at bounding box center [528, 280] width 17 height 7
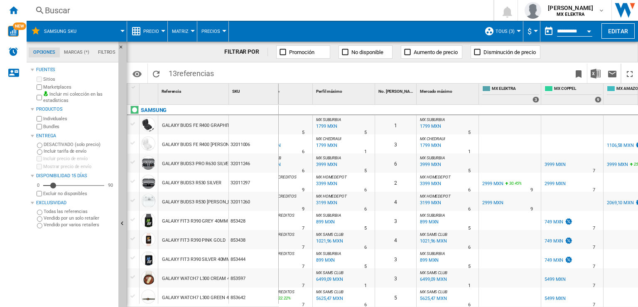
click at [348, 89] on div "Perfil máximo 1" at bounding box center [344, 89] width 60 height 13
click at [611, 27] on button "Editar" at bounding box center [617, 30] width 33 height 15
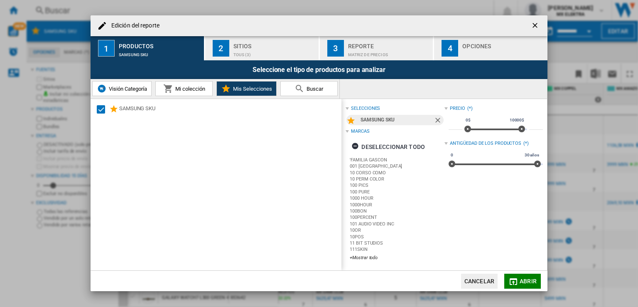
click at [275, 45] on div "Sitios" at bounding box center [274, 43] width 82 height 9
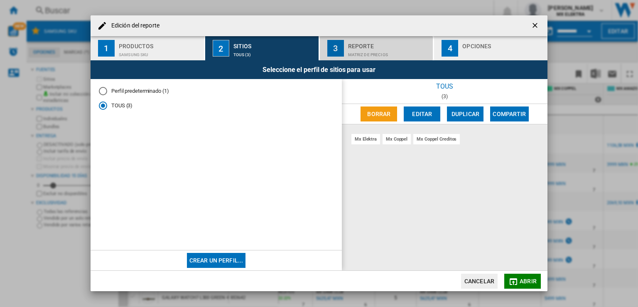
click at [376, 49] on div "Matriz de precios" at bounding box center [389, 52] width 82 height 9
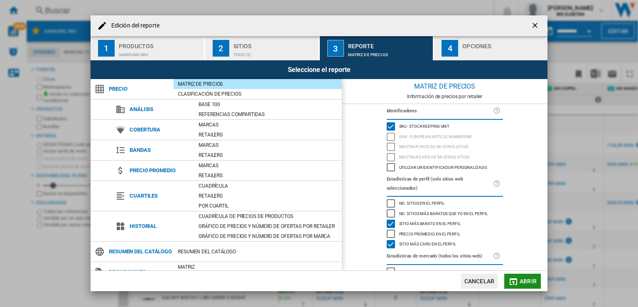
click at [513, 278] on md-icon "Edición del ..." at bounding box center [513, 281] width 10 height 10
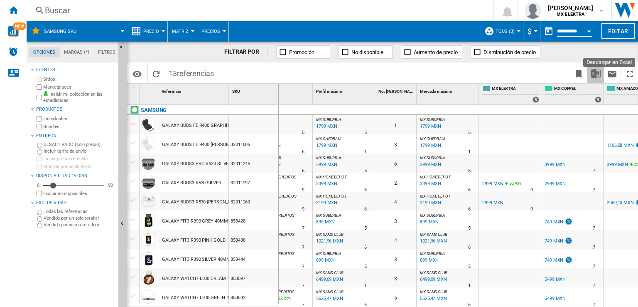
click at [598, 74] on img "Descargar en Excel" at bounding box center [596, 74] width 10 height 10
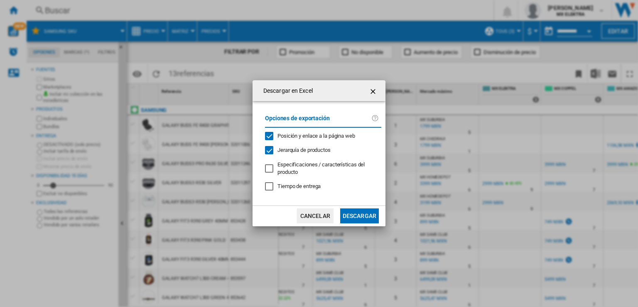
click at [295, 167] on span "Especificaciones / características del producto" at bounding box center [320, 168] width 87 height 14
click at [297, 185] on span "Tiempo de entrega" at bounding box center [298, 186] width 43 height 6
click at [359, 211] on button "Descargar" at bounding box center [359, 215] width 39 height 15
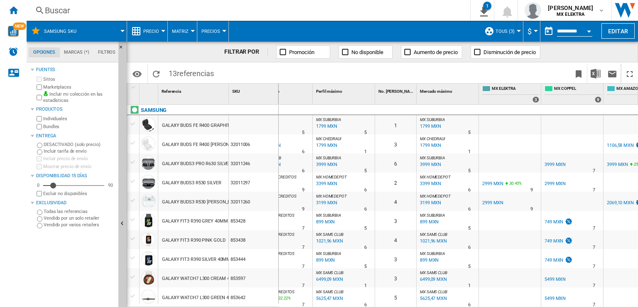
click at [336, 92] on span "Perfil máximo" at bounding box center [329, 91] width 26 height 5
click at [340, 94] on div "Perfil máximo 1" at bounding box center [344, 89] width 60 height 13
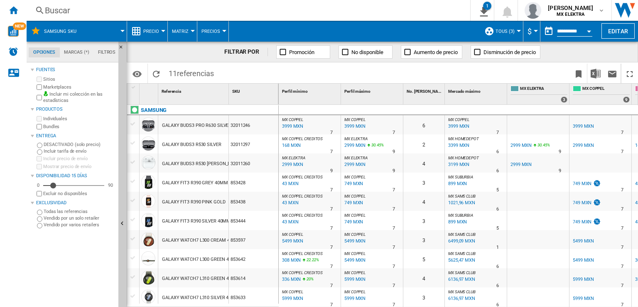
scroll to position [0, 60]
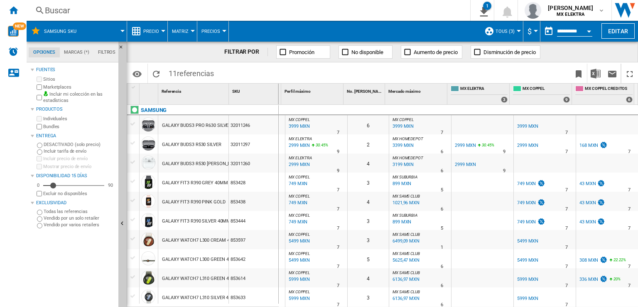
click at [407, 141] on div "3399 MXN" at bounding box center [402, 145] width 22 height 8
click at [610, 32] on button "Editar" at bounding box center [617, 30] width 33 height 15
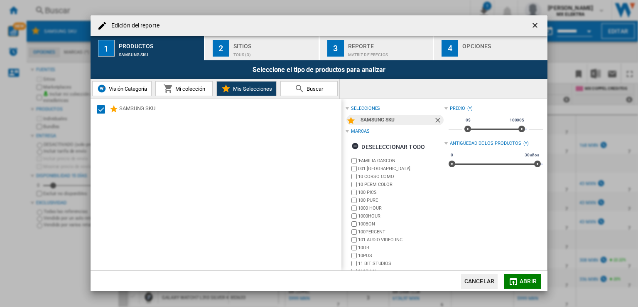
click at [286, 49] on div "TOUS (3)" at bounding box center [274, 52] width 82 height 9
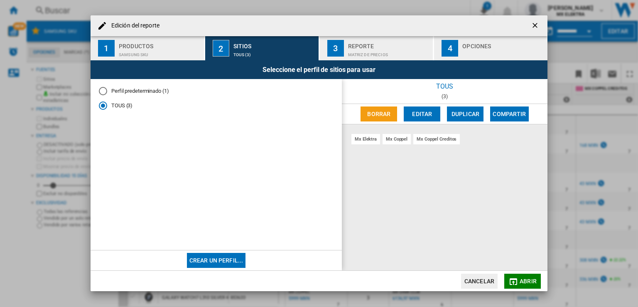
click at [131, 107] on md-radio-button "TOUS (3)" at bounding box center [216, 106] width 235 height 8
click at [392, 113] on button "Borrar" at bounding box center [379, 113] width 37 height 15
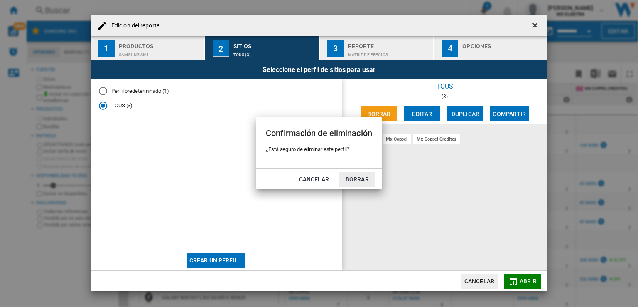
click at [350, 182] on button "Borrar" at bounding box center [357, 179] width 37 height 15
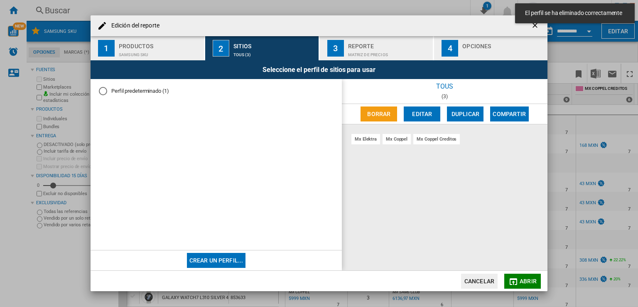
click at [141, 92] on md-radio-button "Perfil predeterminado (1)" at bounding box center [216, 91] width 235 height 8
click at [112, 89] on md-radio-button "Perfil predeterminado (1)" at bounding box center [216, 91] width 235 height 8
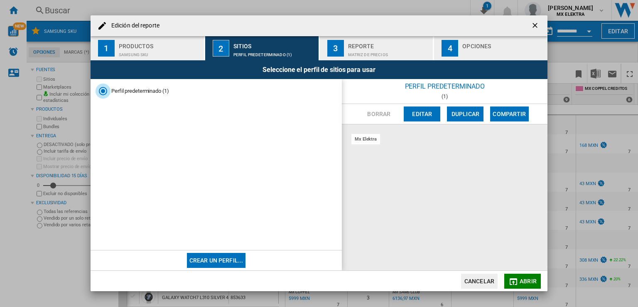
click at [425, 115] on button "Editar" at bounding box center [422, 113] width 37 height 15
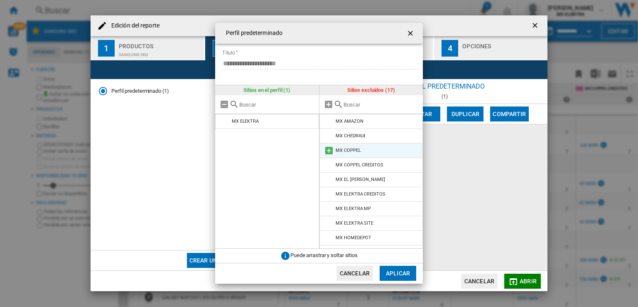
click at [329, 149] on md-icon "Perfil predeterminado ..." at bounding box center [329, 150] width 10 height 10
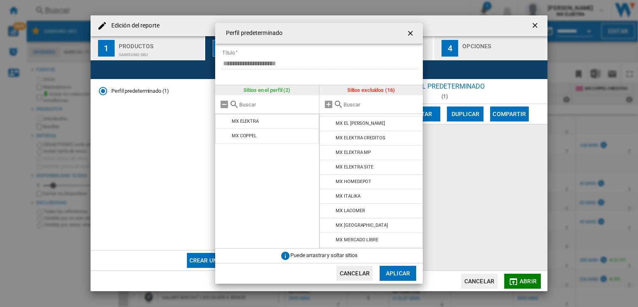
click at [394, 275] on button "Aplicar" at bounding box center [398, 272] width 37 height 15
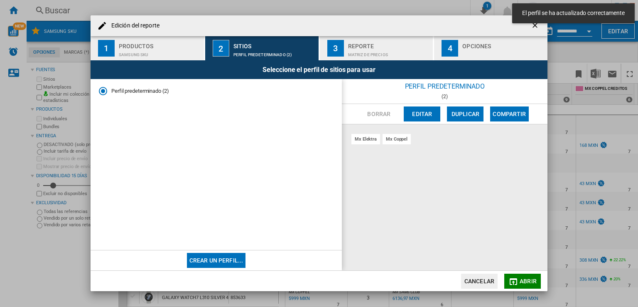
click at [525, 280] on span "Abrir" at bounding box center [528, 280] width 17 height 7
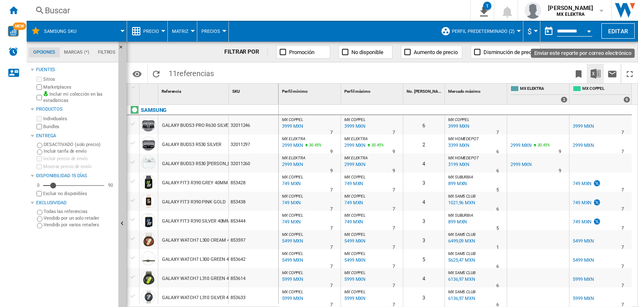
click at [598, 74] on img "Descargar en Excel" at bounding box center [596, 74] width 10 height 10
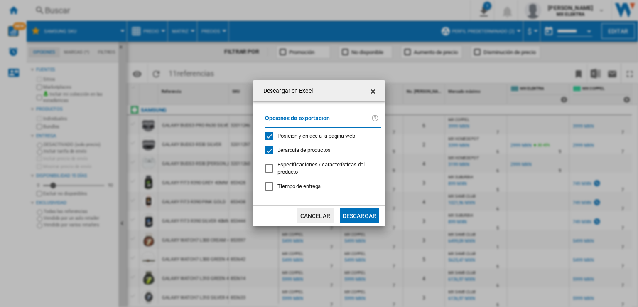
click at [361, 210] on button "Descargar" at bounding box center [359, 215] width 39 height 15
